Goal: Check status

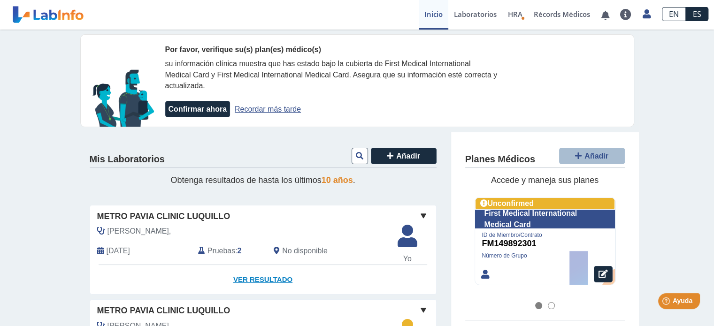
click at [263, 276] on link "Ver Resultado" at bounding box center [263, 280] width 346 height 30
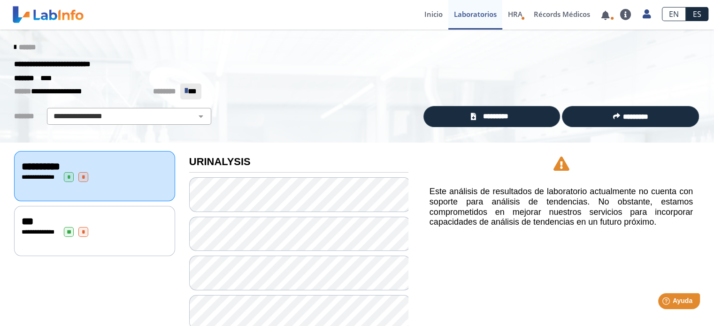
click at [41, 222] on div "***" at bounding box center [95, 221] width 146 height 11
